Goal: Information Seeking & Learning: Learn about a topic

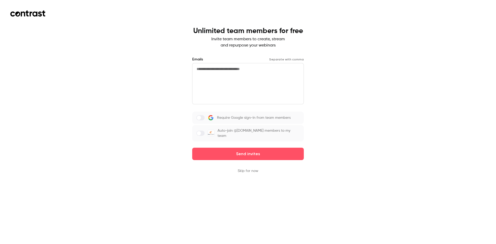
click at [9, 11] on div "Unlimited team members for free Invite team members to create, stream and repur…" at bounding box center [248, 122] width 496 height 244
click at [14, 12] on icon at bounding box center [12, 14] width 5 height 5
click at [250, 169] on button "Skip for now" at bounding box center [247, 170] width 21 height 5
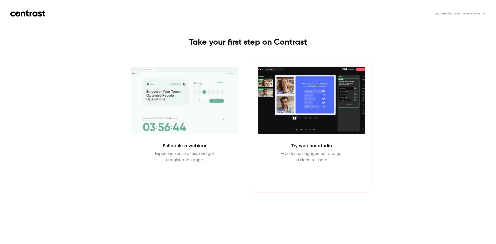
click at [325, 178] on button "Enter Studio" at bounding box center [311, 175] width 33 height 12
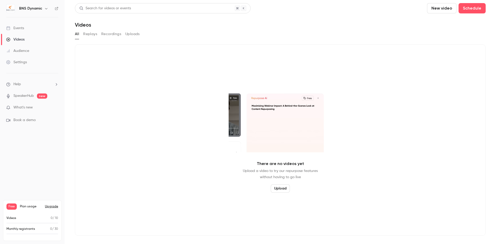
click at [54, 207] on button "Upgrade" at bounding box center [51, 206] width 13 height 4
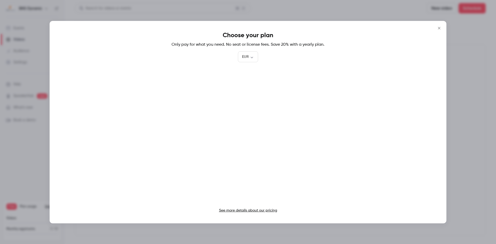
click at [250, 209] on link "See more details about our pricing" at bounding box center [248, 211] width 58 height 4
